Goal: Information Seeking & Learning: Check status

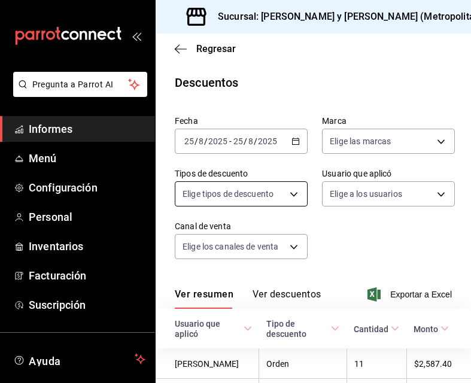
scroll to position [117, 0]
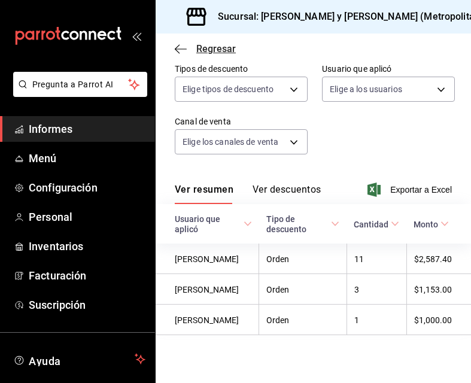
click at [182, 45] on icon "button" at bounding box center [181, 49] width 12 height 11
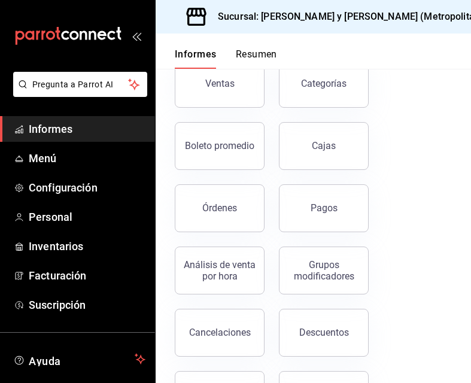
scroll to position [179, 0]
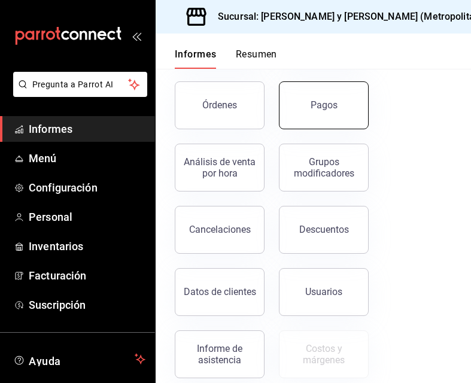
click at [309, 108] on button "Pagos" at bounding box center [324, 105] width 90 height 48
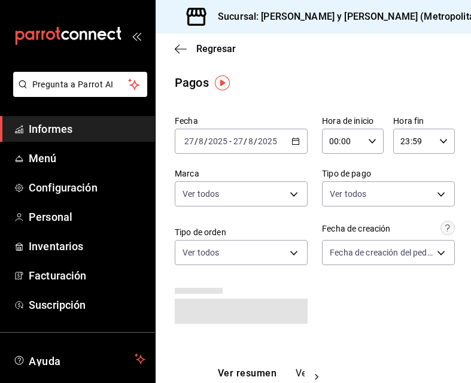
click at [286, 142] on div "[DATE] [DATE] - [DATE] [DATE]" at bounding box center [241, 141] width 133 height 25
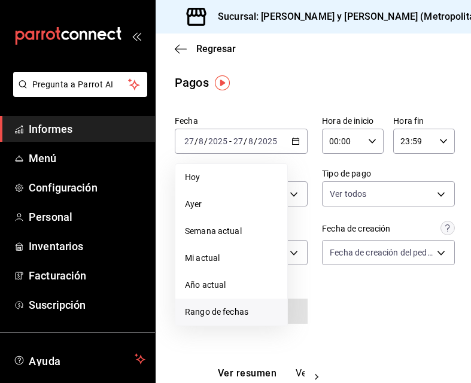
click at [234, 306] on span "Rango de fechas" at bounding box center [231, 312] width 93 height 13
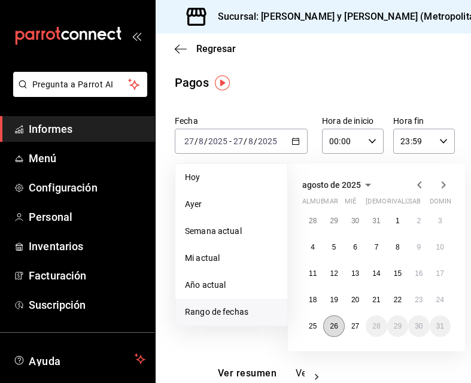
click at [327, 320] on button "26" at bounding box center [333, 326] width 21 height 22
click at [353, 323] on font "27" at bounding box center [355, 326] width 8 height 8
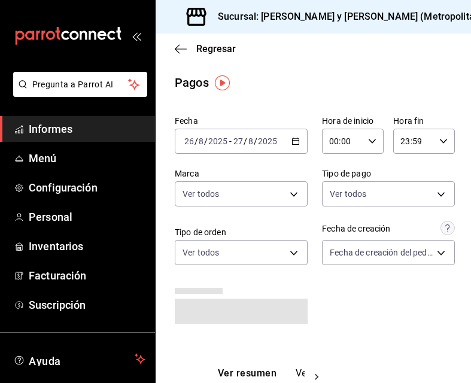
click at [367, 136] on div "00:00 Hora de inicio" at bounding box center [353, 141] width 62 height 25
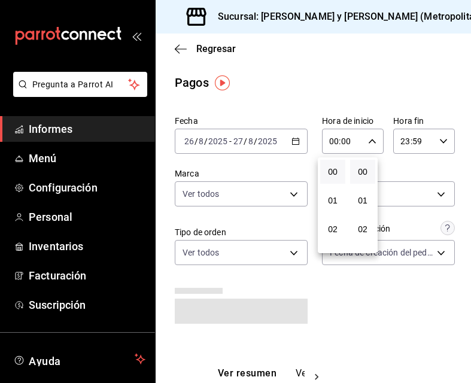
scroll to position [60, 0]
click at [336, 229] on font "04" at bounding box center [333, 227] width 10 height 10
type input "04:00"
click at [436, 144] on div at bounding box center [235, 191] width 471 height 383
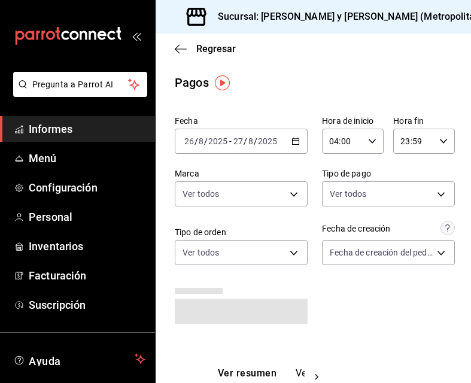
click at [439, 141] on icon "button" at bounding box center [443, 141] width 8 height 8
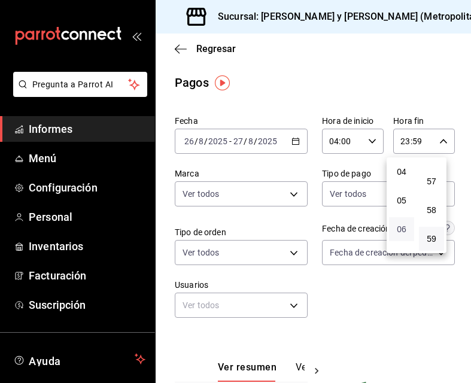
scroll to position [55, 0]
click at [397, 198] on font "03" at bounding box center [402, 203] width 10 height 10
type input "03:59"
click at [339, 290] on div at bounding box center [235, 191] width 471 height 383
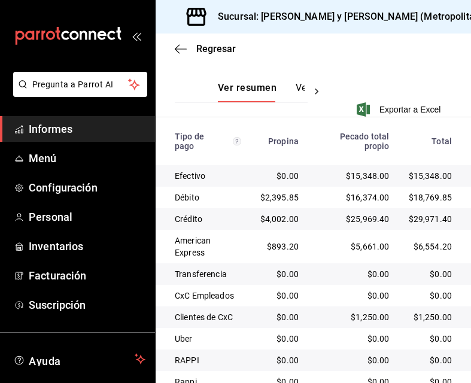
scroll to position [331, 0]
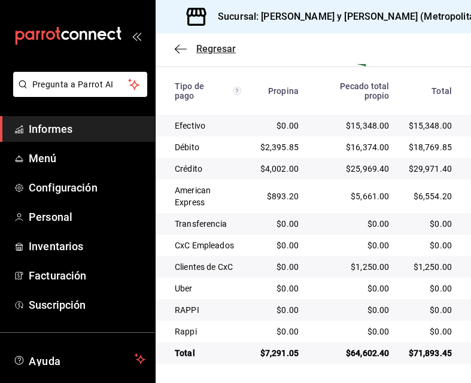
click at [178, 50] on icon "button" at bounding box center [181, 49] width 12 height 11
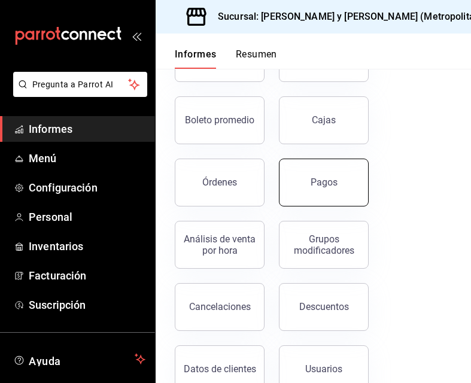
scroll to position [256, 0]
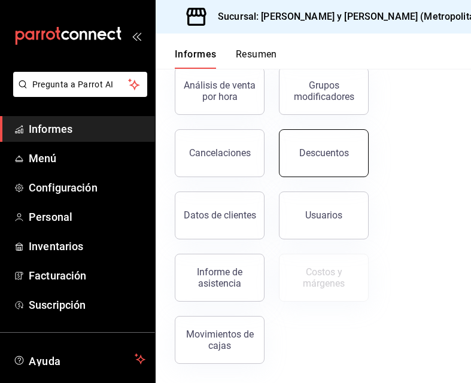
click at [302, 148] on font "Descuentos" at bounding box center [324, 152] width 50 height 11
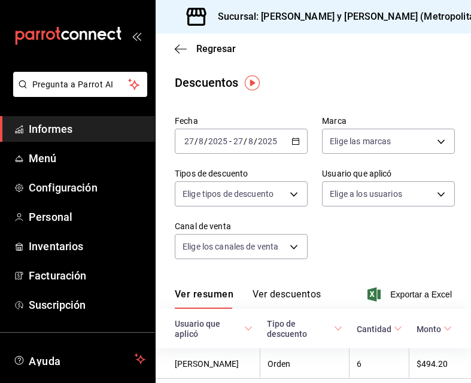
click at [293, 138] on \(Stroke\) "button" at bounding box center [293, 138] width 1 height 1
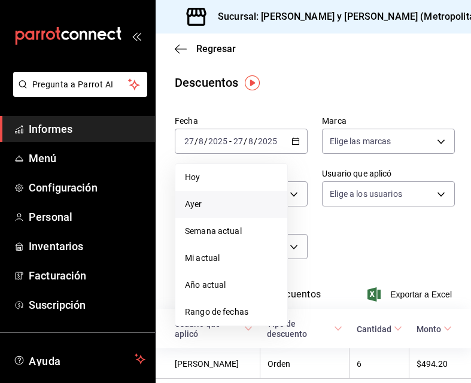
click at [235, 211] on li "Ayer" at bounding box center [231, 204] width 112 height 27
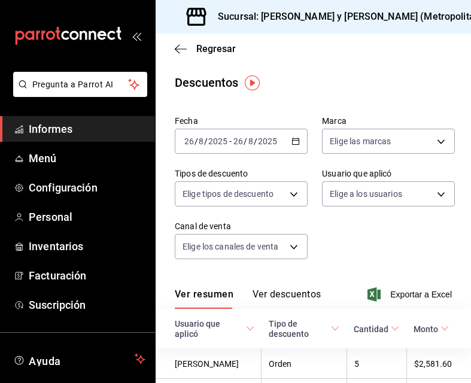
click at [348, 222] on div "Fecha [DATE] [DATE] - [DATE] [DATE] Marca Elige las marcas Tipos de descuento E…" at bounding box center [313, 192] width 277 height 163
